Goal: Task Accomplishment & Management: Use online tool/utility

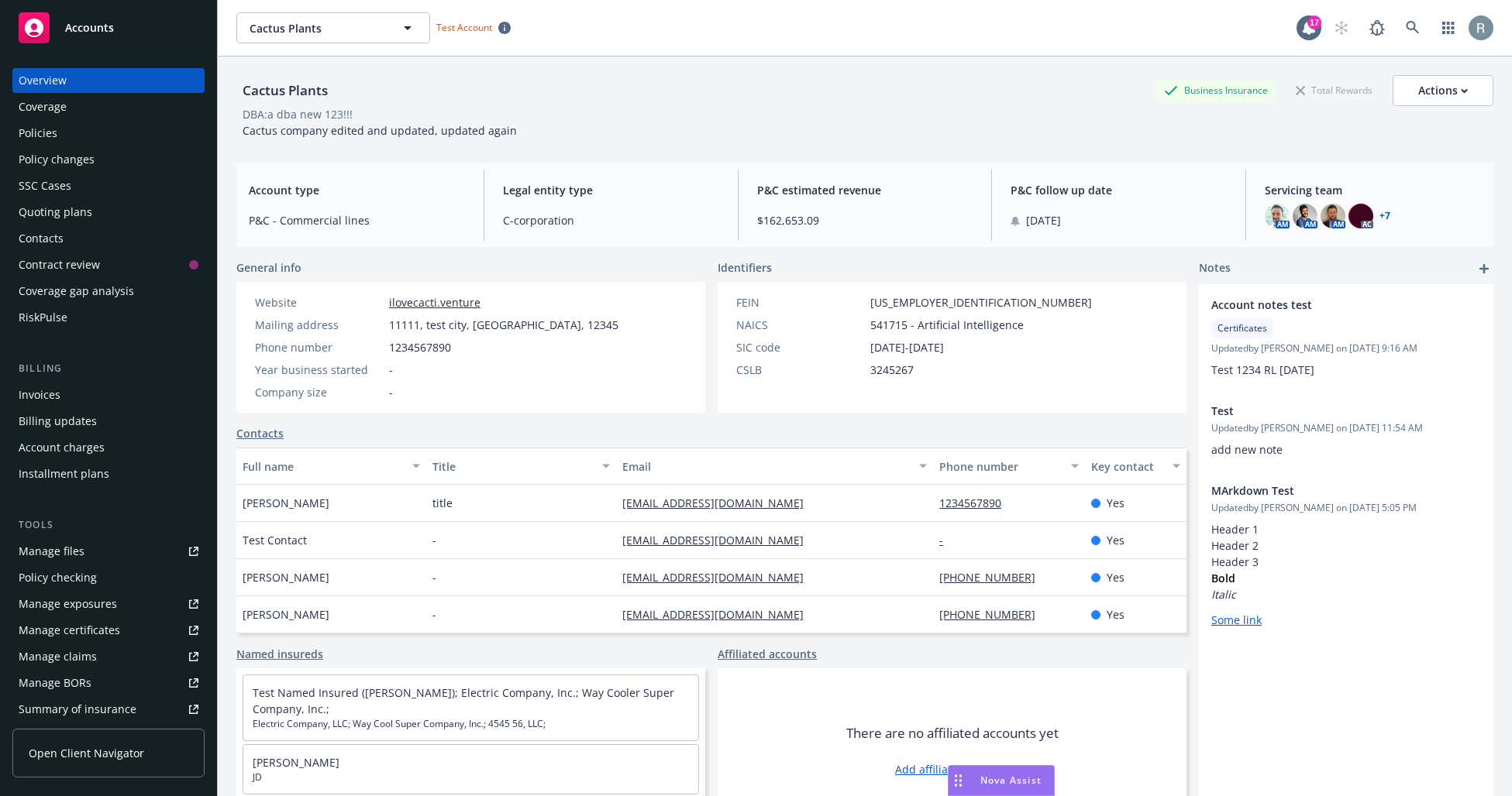
click at [69, 556] on div "Manage files" at bounding box center [51, 551] width 66 height 25
click at [82, 579] on div "Policy checking" at bounding box center [57, 577] width 78 height 25
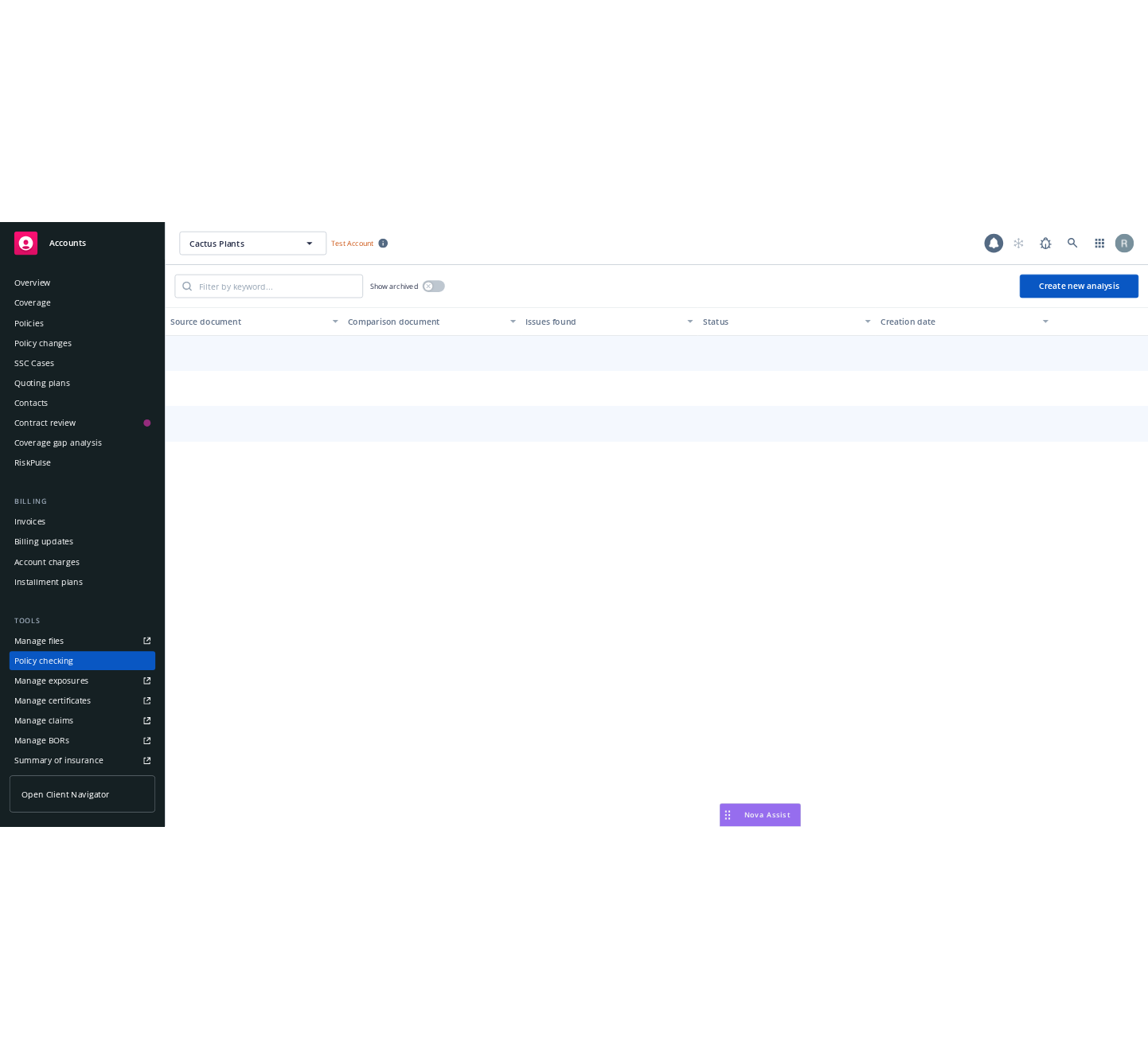
scroll to position [159, 0]
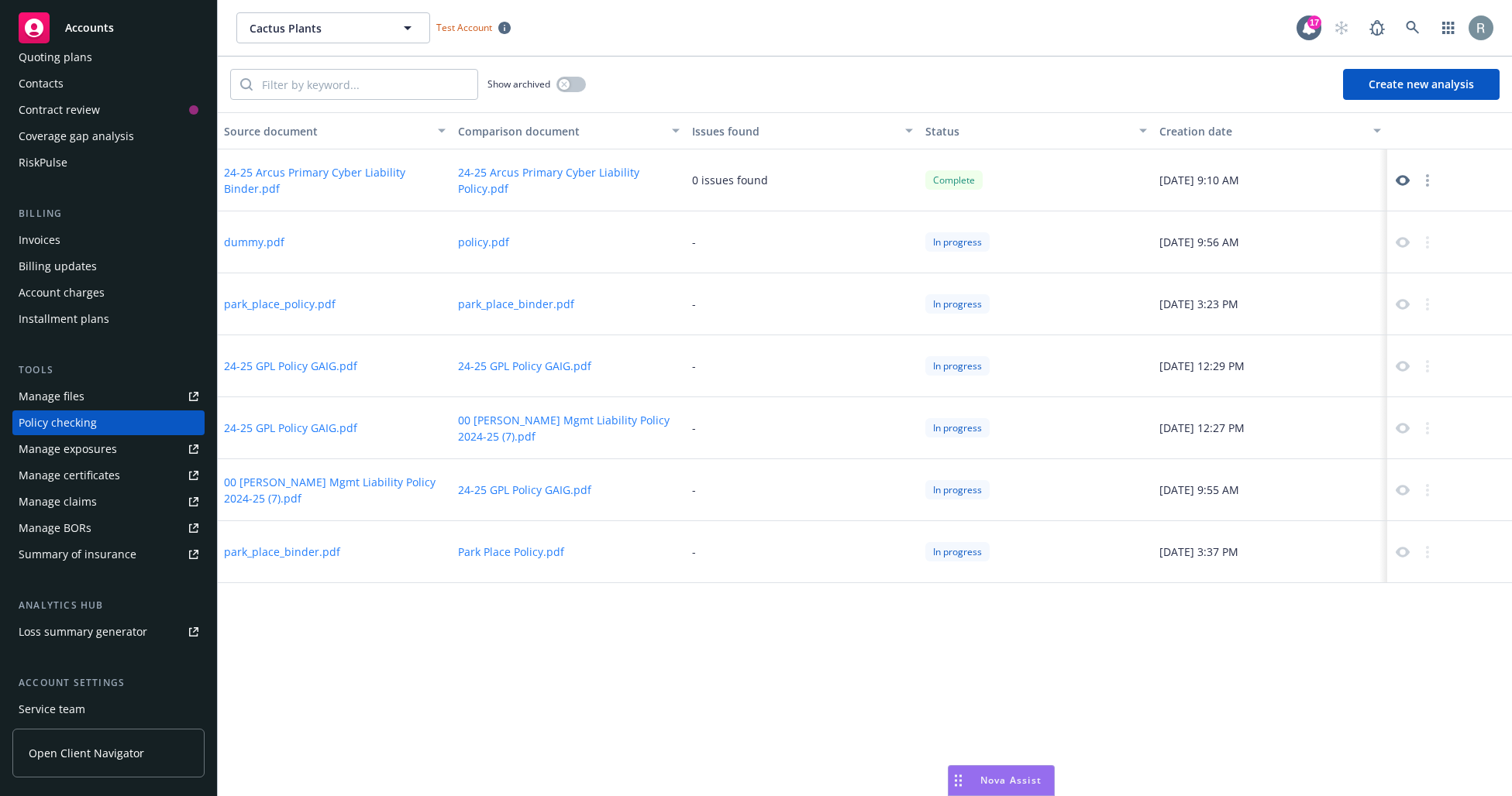
click at [1392, 79] on button "Create new analysis" at bounding box center [1421, 84] width 157 height 31
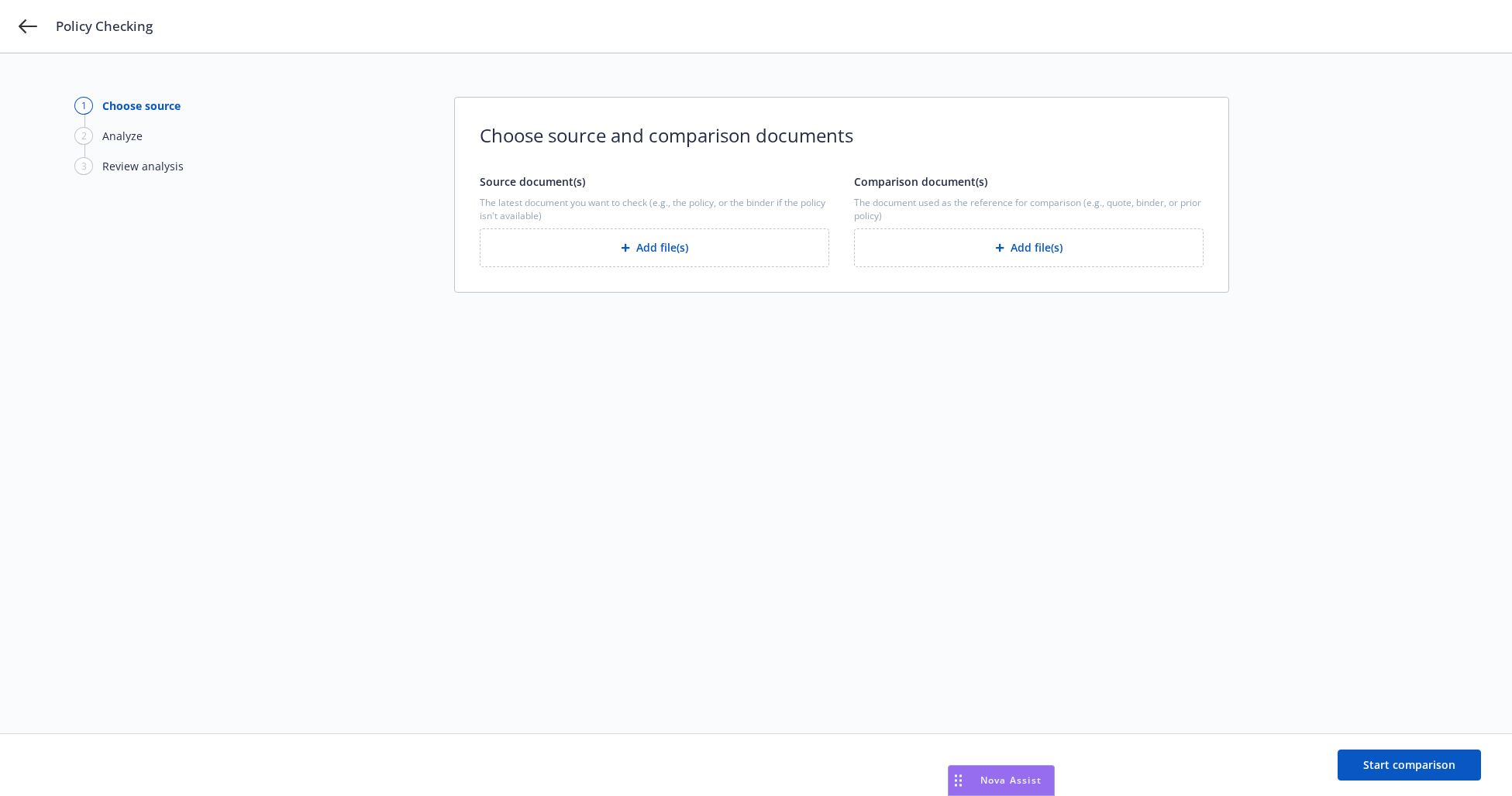
click at [645, 243] on button "Add file(s)" at bounding box center [655, 248] width 350 height 39
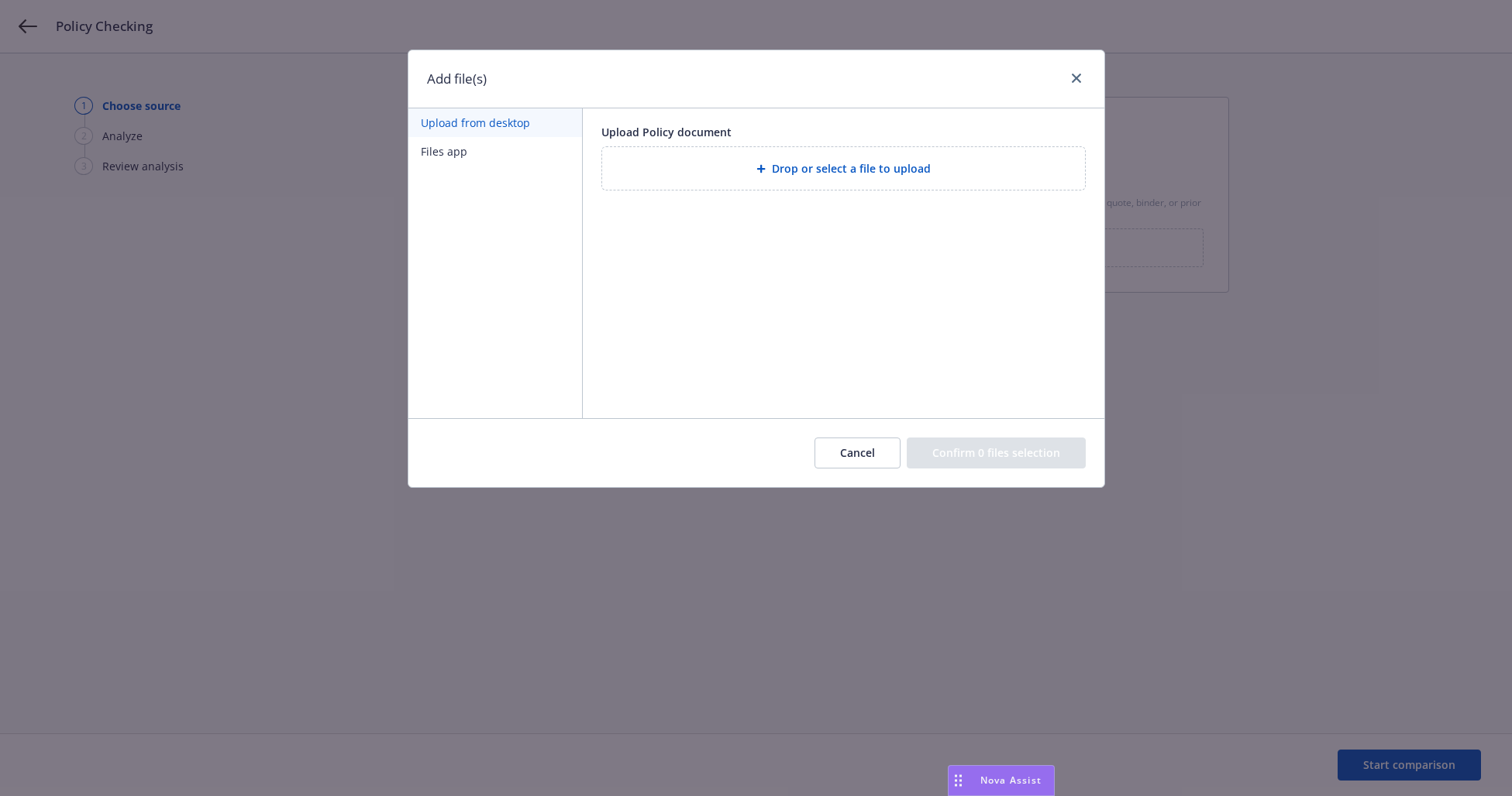
click at [748, 174] on div "Drop or select a file to upload" at bounding box center [843, 169] width 458 height 17
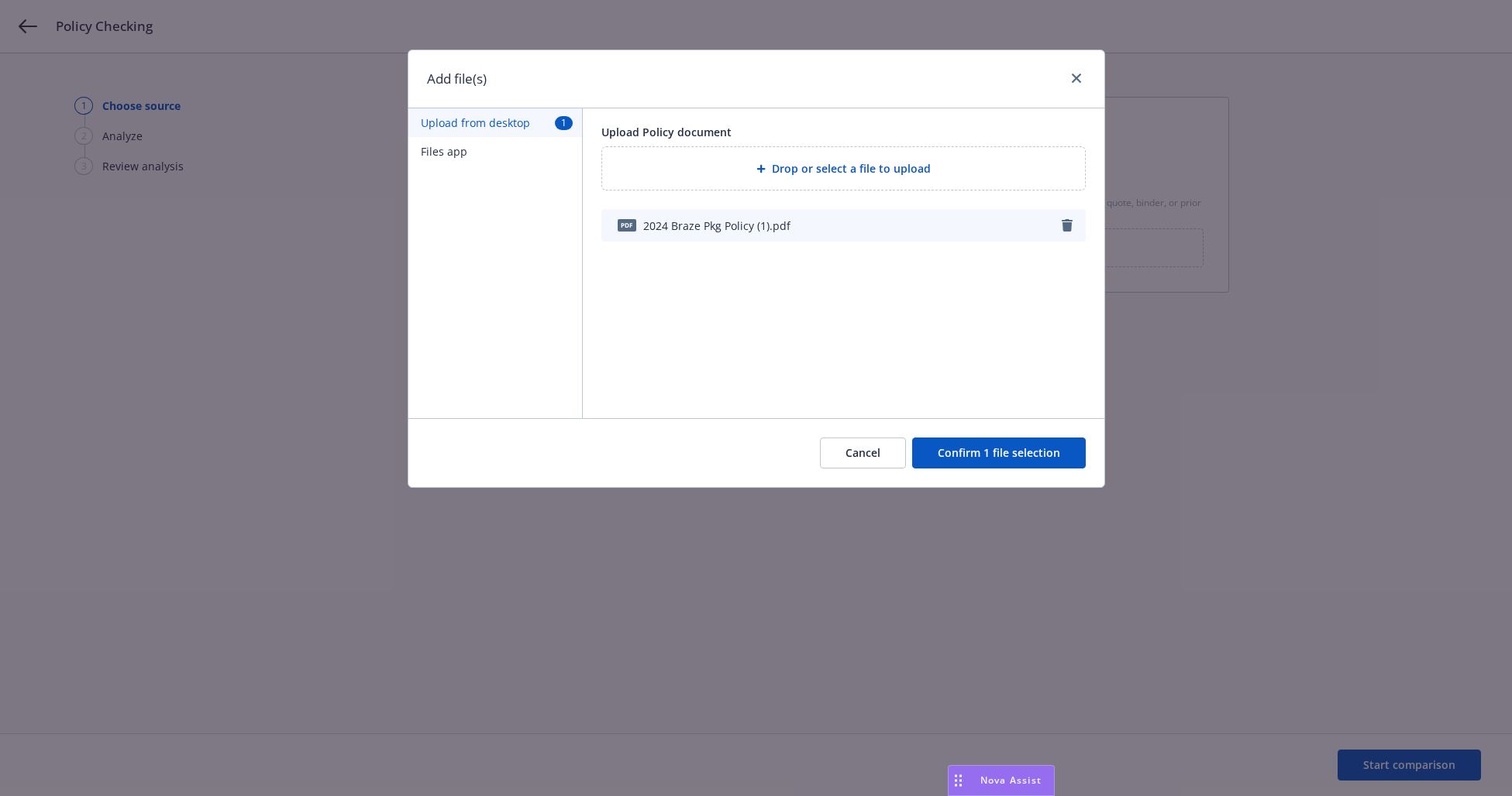
click at [1010, 454] on button "Confirm 1 file selection" at bounding box center [999, 453] width 174 height 31
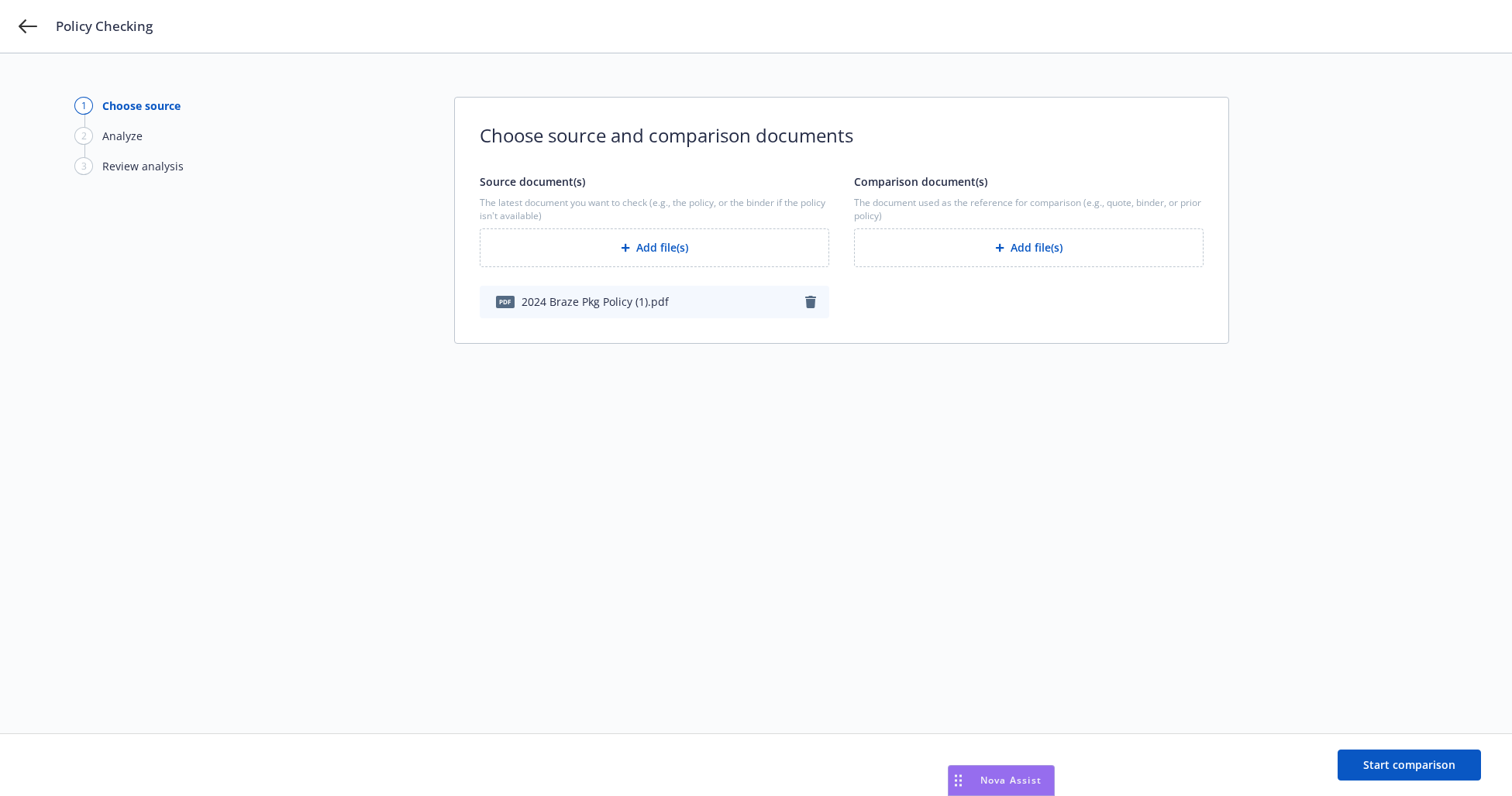
click at [1001, 242] on button "Add file(s)" at bounding box center [1029, 248] width 350 height 39
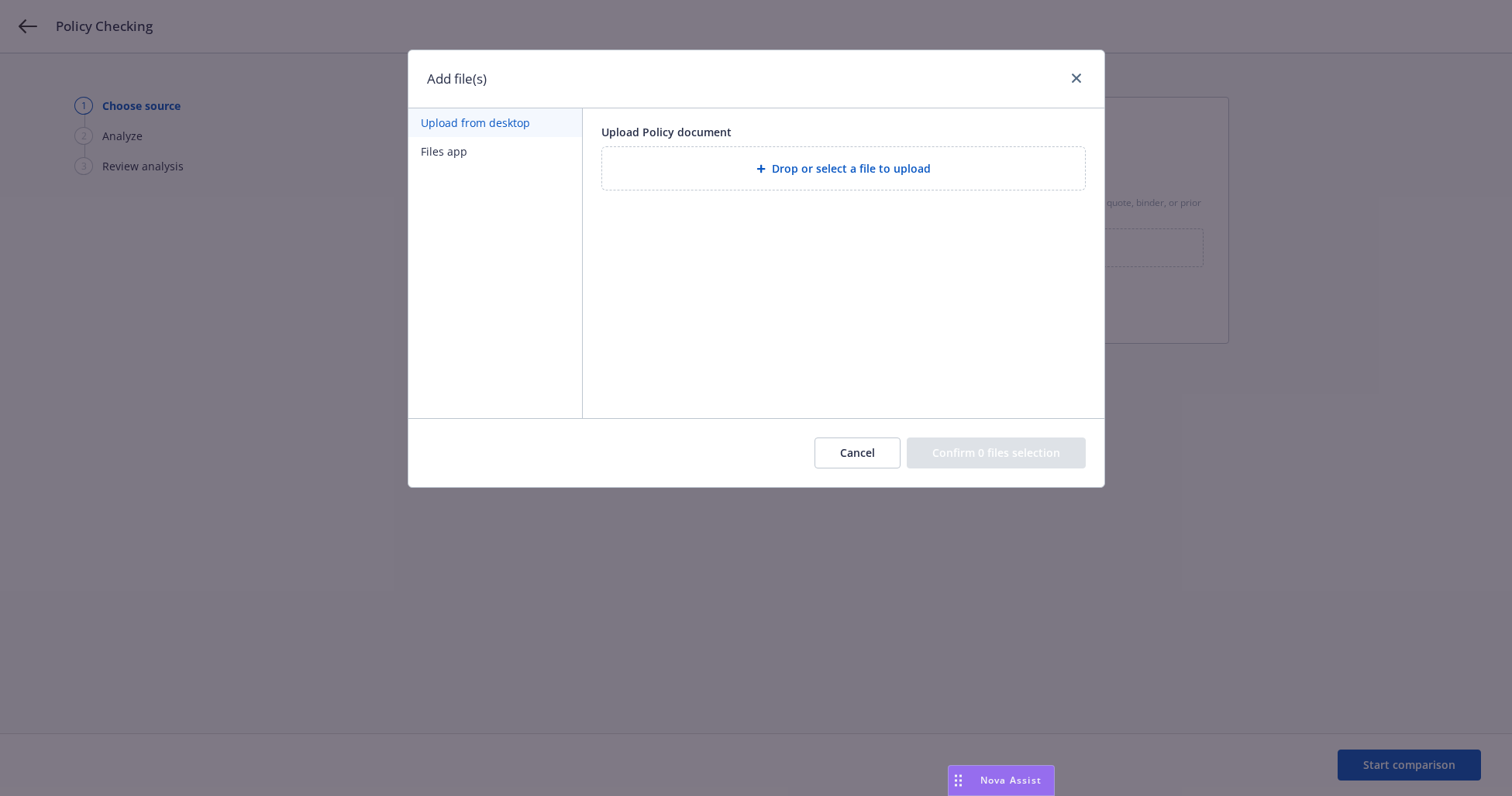
click at [830, 169] on span "Drop or select a file to upload" at bounding box center [851, 168] width 159 height 17
click at [822, 167] on span "Drop or select a file to upload" at bounding box center [851, 168] width 159 height 17
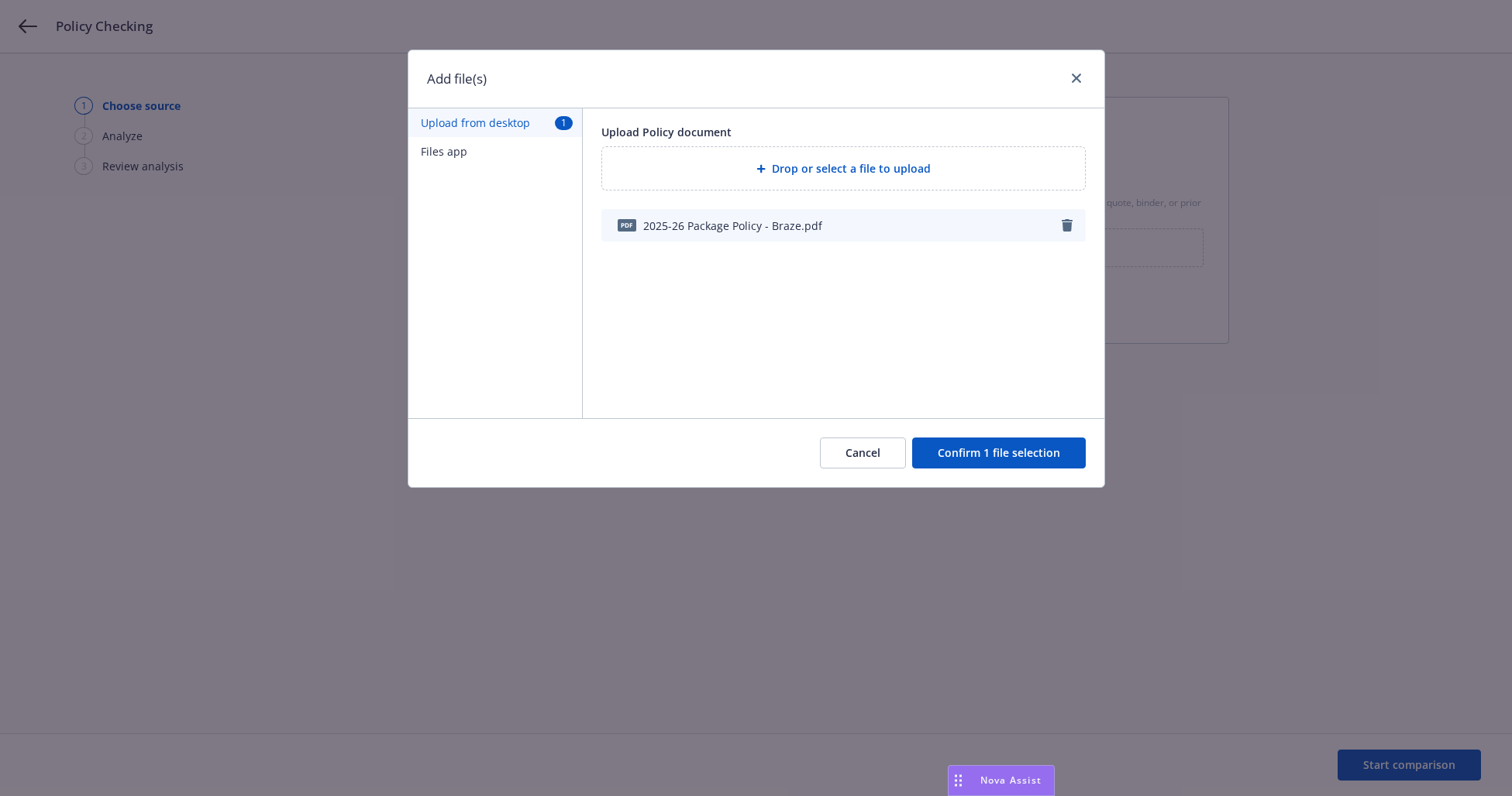
click at [1043, 451] on button "Confirm 1 file selection" at bounding box center [999, 453] width 174 height 31
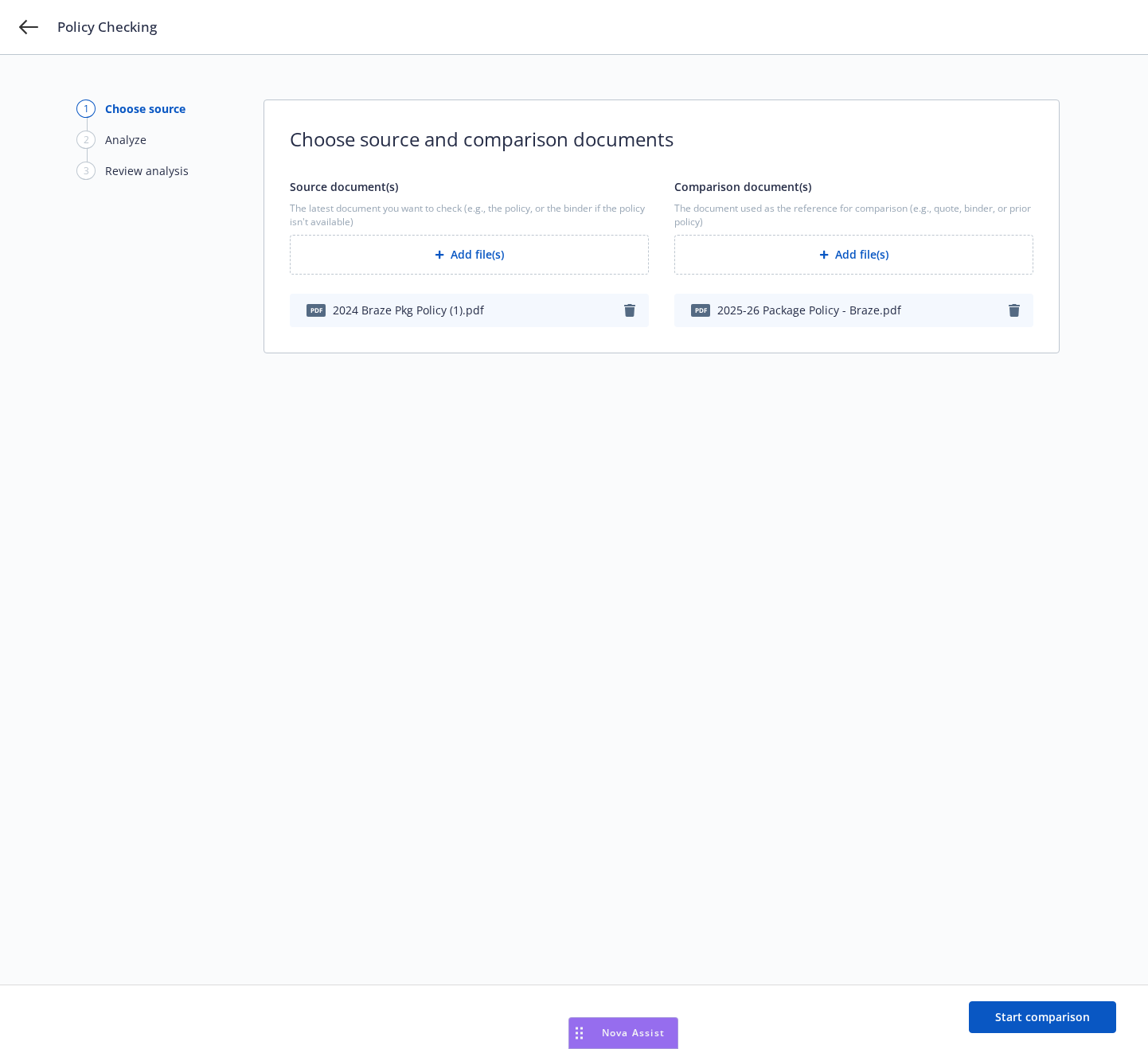
click at [969, 515] on div "1 Choose source 2 Analyze 3 Review analysis Choose source and comparison docume…" at bounding box center [574, 519] width 995 height 841
click at [1077, 818] on button "Start comparison" at bounding box center [1042, 1018] width 147 height 32
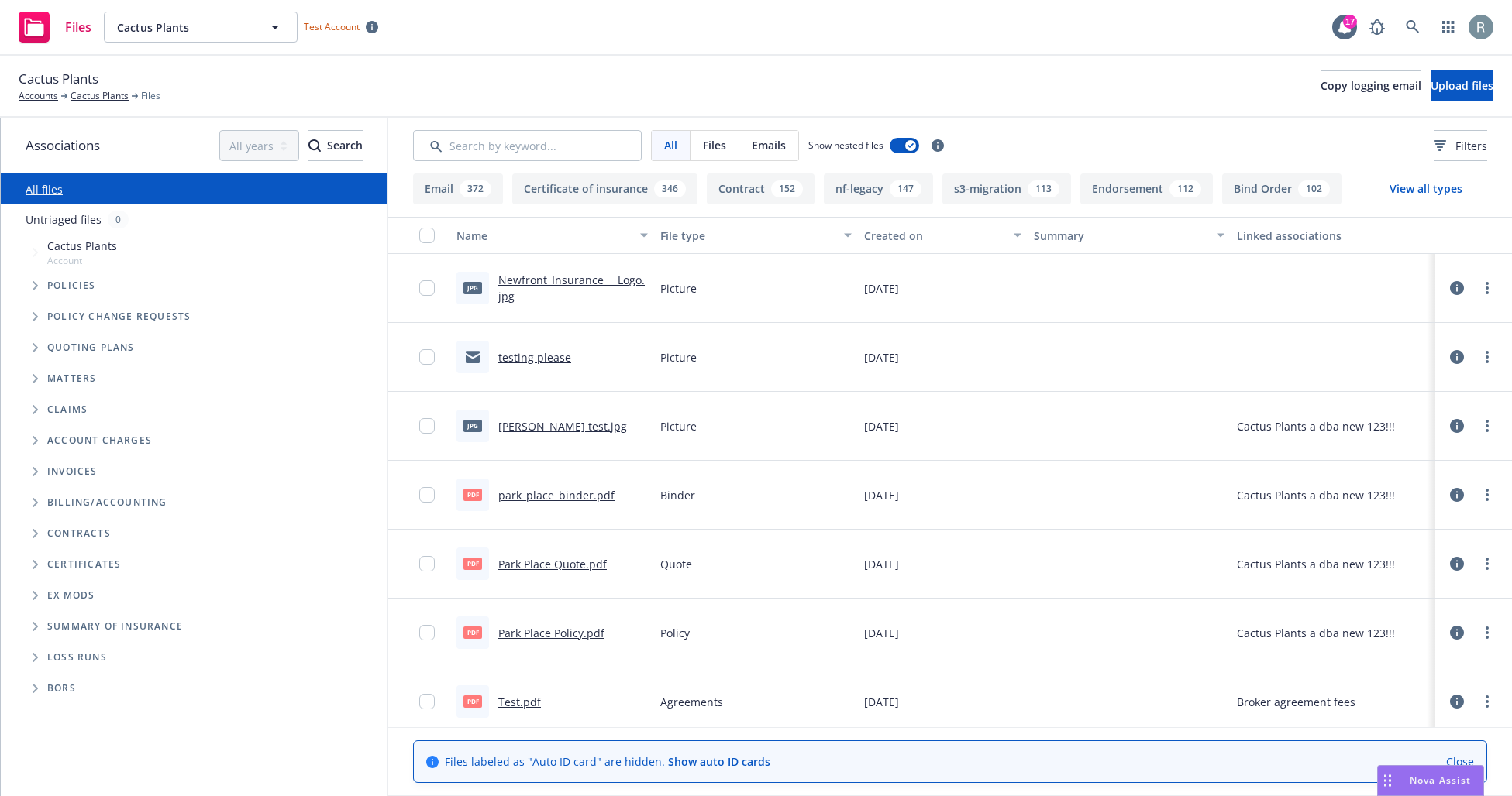
click at [1449, 294] on icon at bounding box center [1456, 288] width 14 height 14
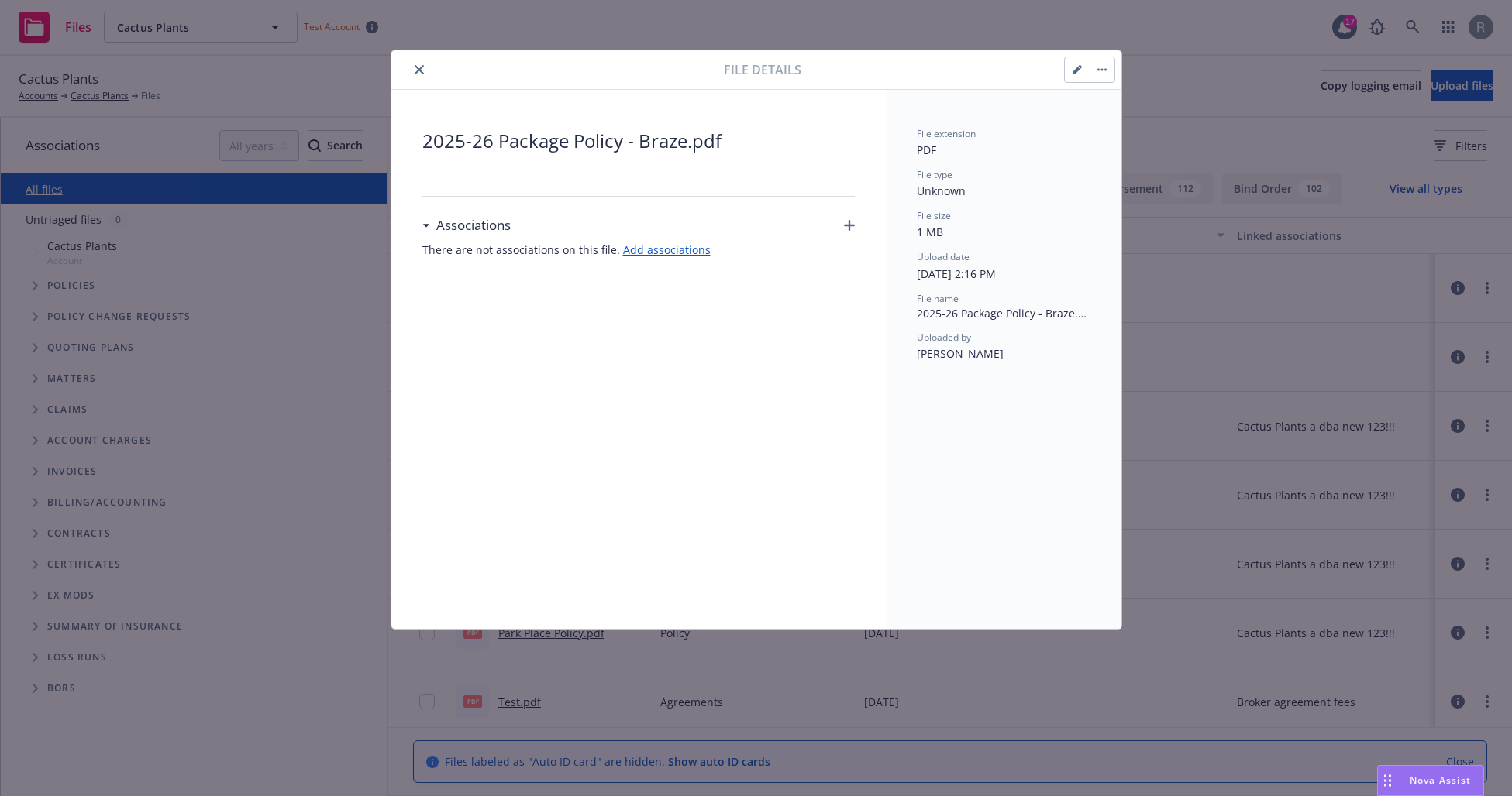
click at [420, 66] on icon "close" at bounding box center [419, 70] width 10 height 10
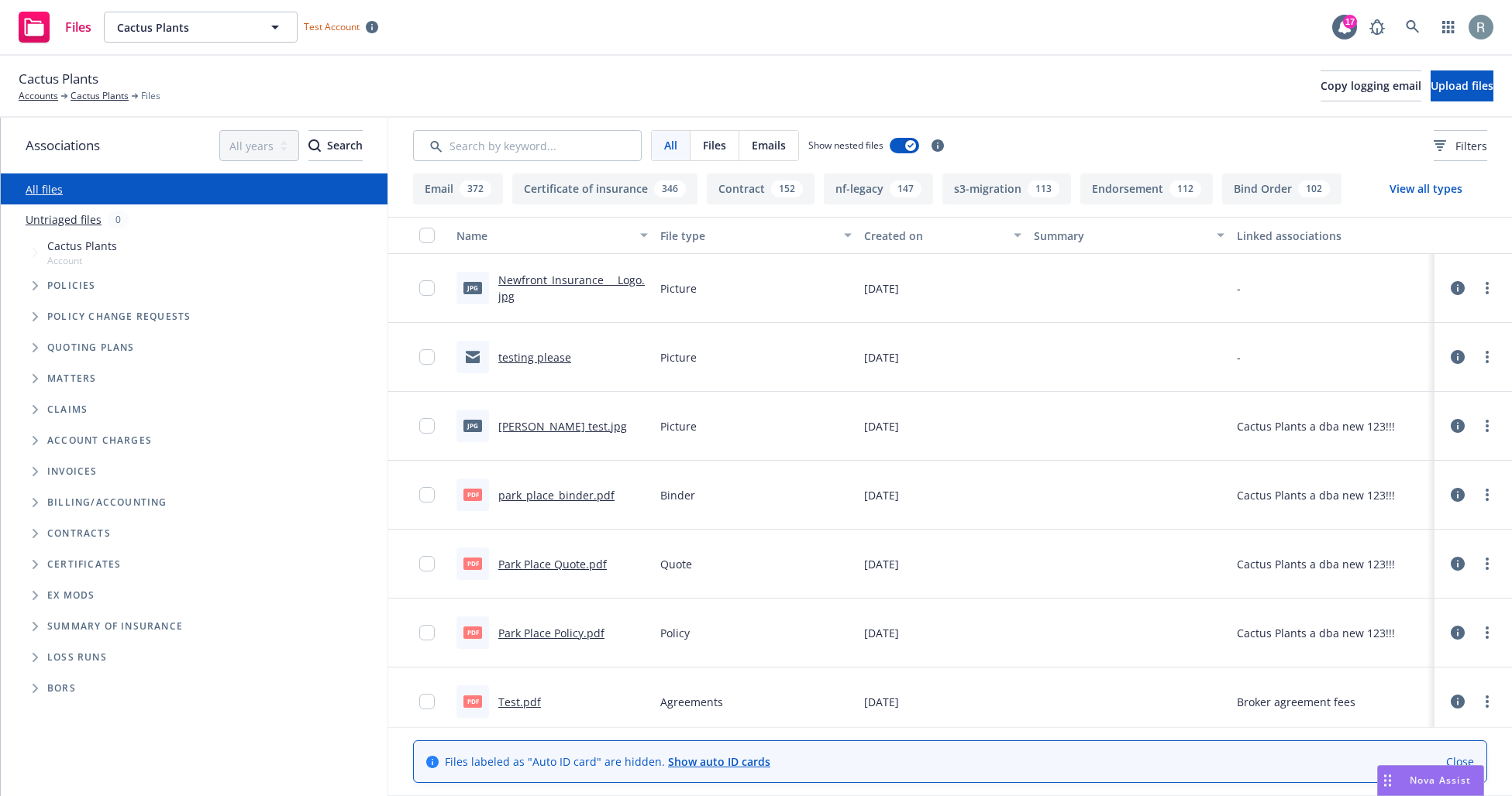
click at [1450, 636] on icon at bounding box center [1457, 633] width 14 height 14
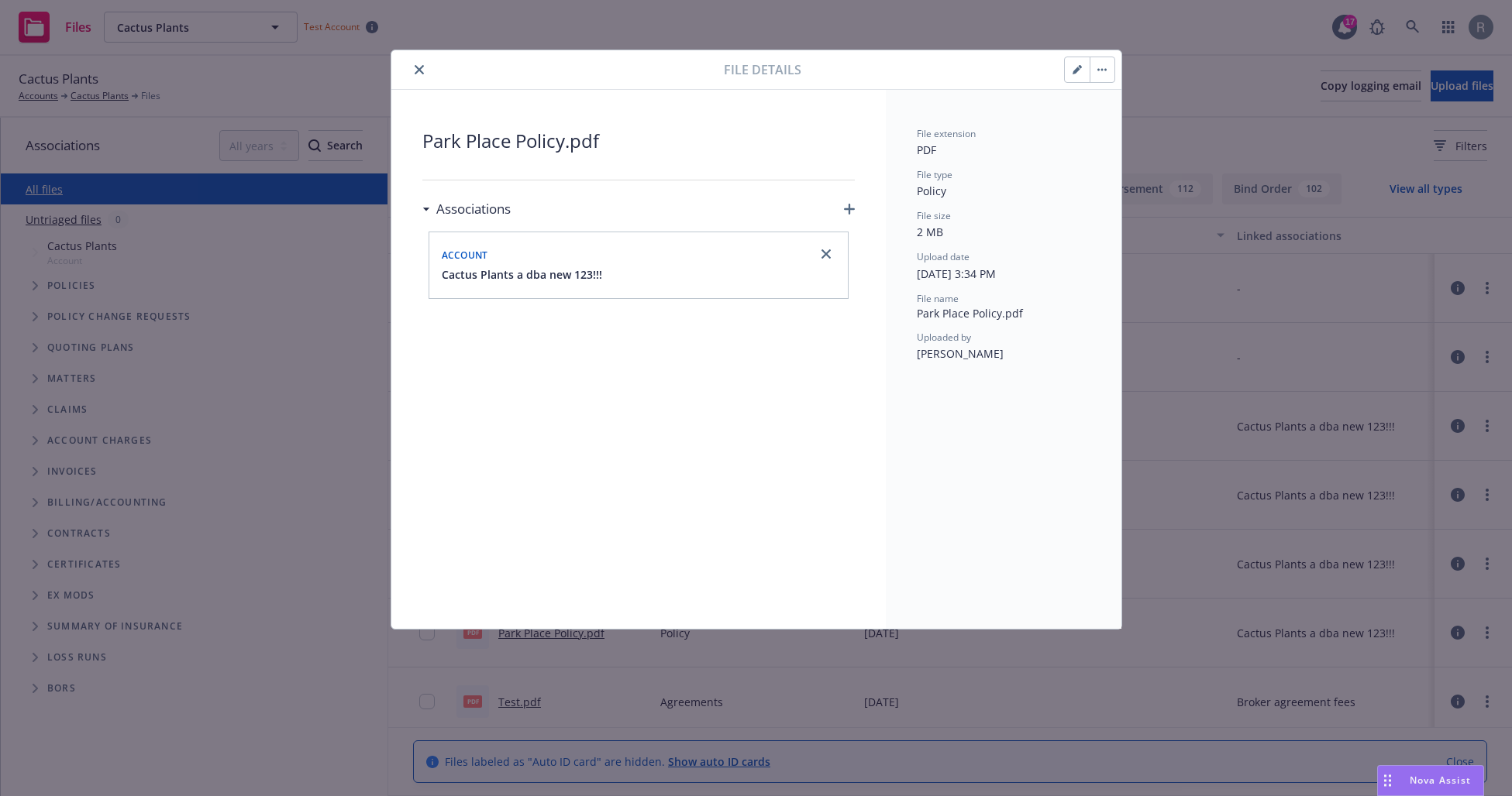
click at [420, 65] on icon "close" at bounding box center [419, 70] width 10 height 10
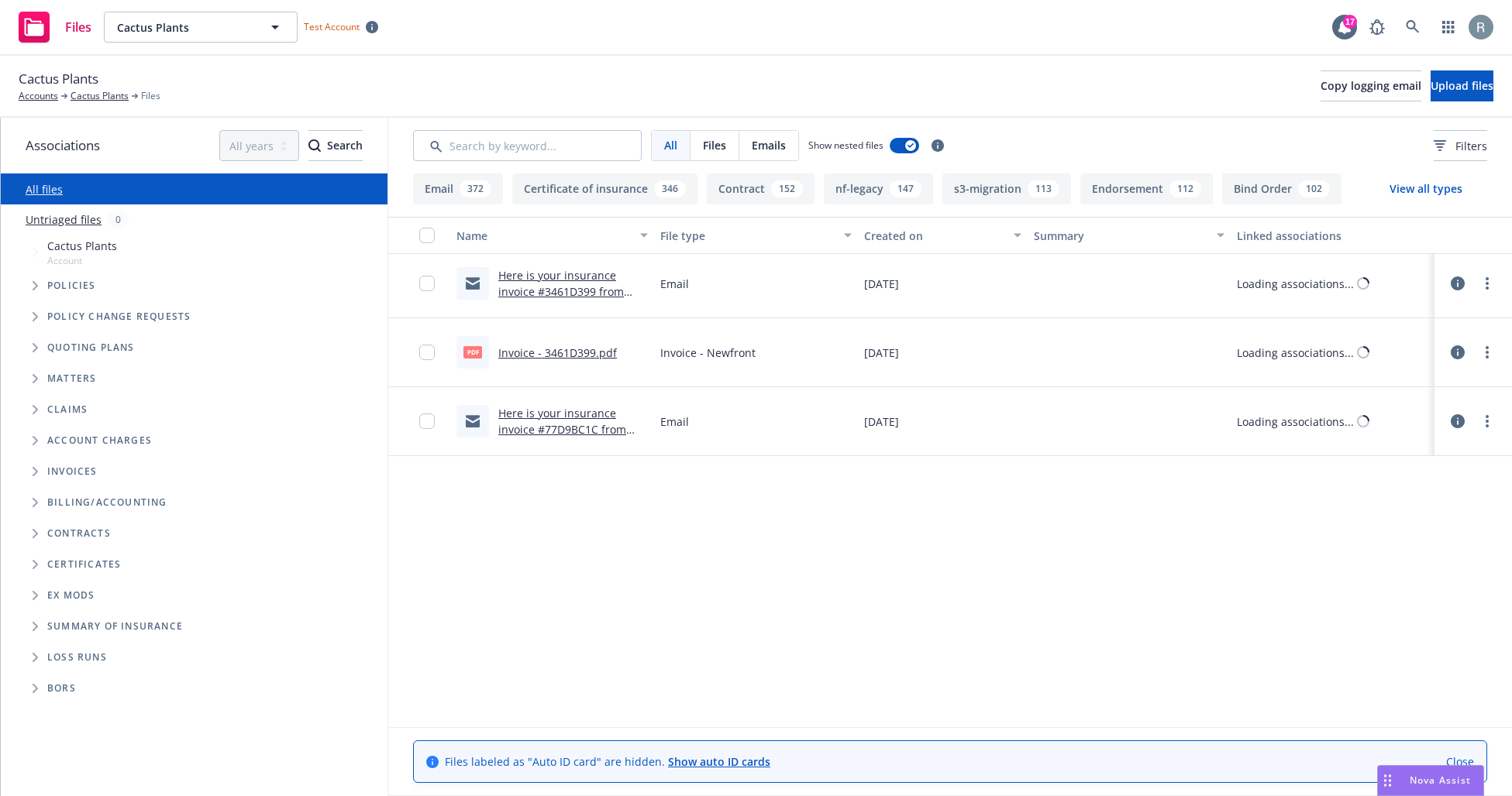
scroll to position [6030, 0]
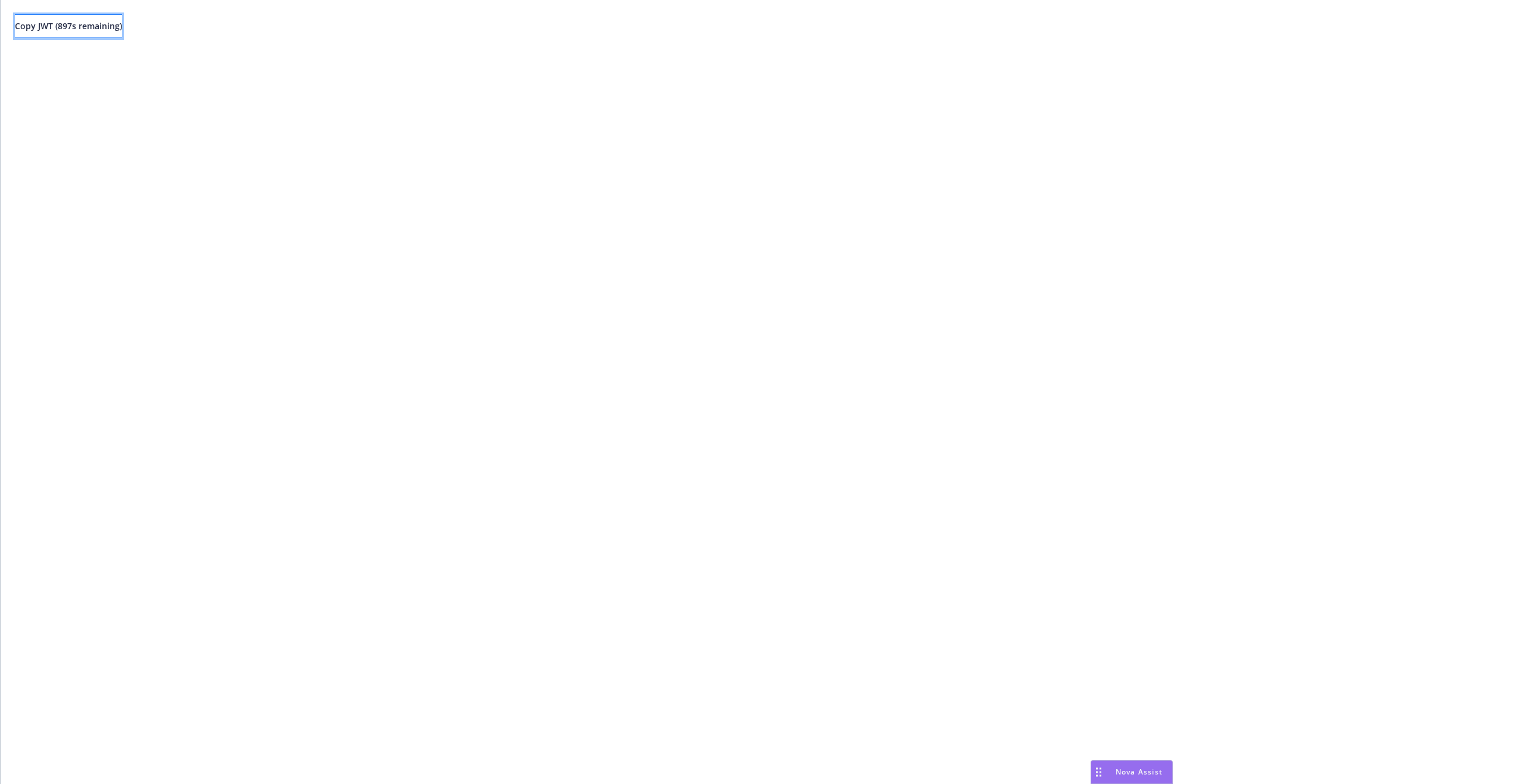
click at [122, 29] on span "Copy JWT ( 897 s remaining)" at bounding box center [68, 25] width 107 height 11
